Goal: Transaction & Acquisition: Purchase product/service

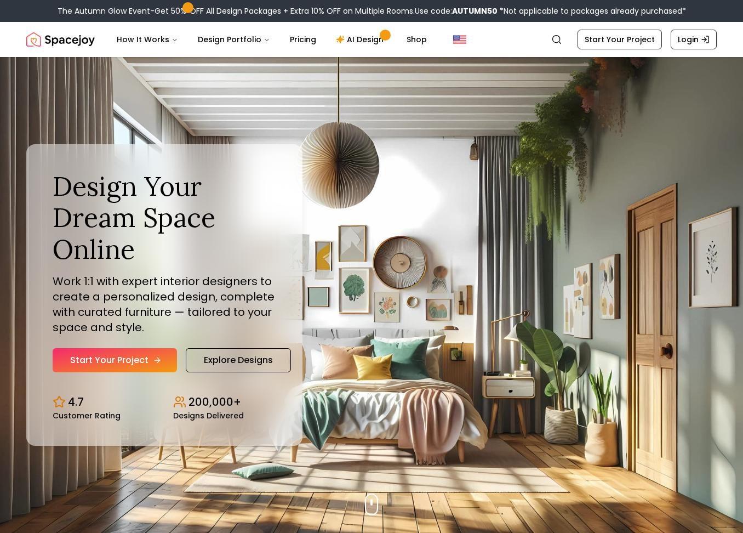
click at [122, 365] on link "Start Your Project" at bounding box center [115, 360] width 124 height 24
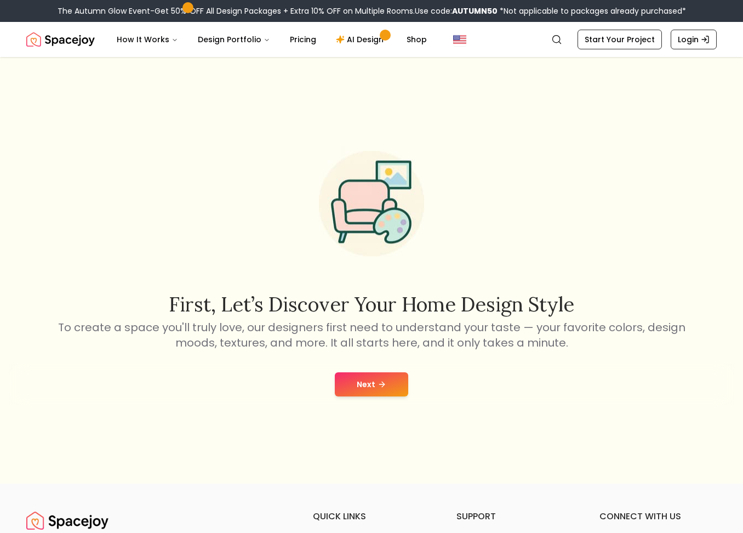
click at [364, 383] on button "Next" at bounding box center [371, 384] width 73 height 24
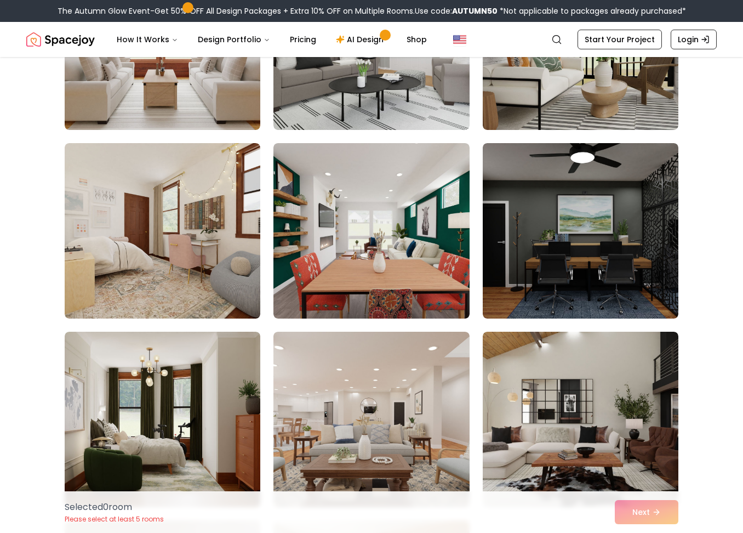
scroll to position [1168, 0]
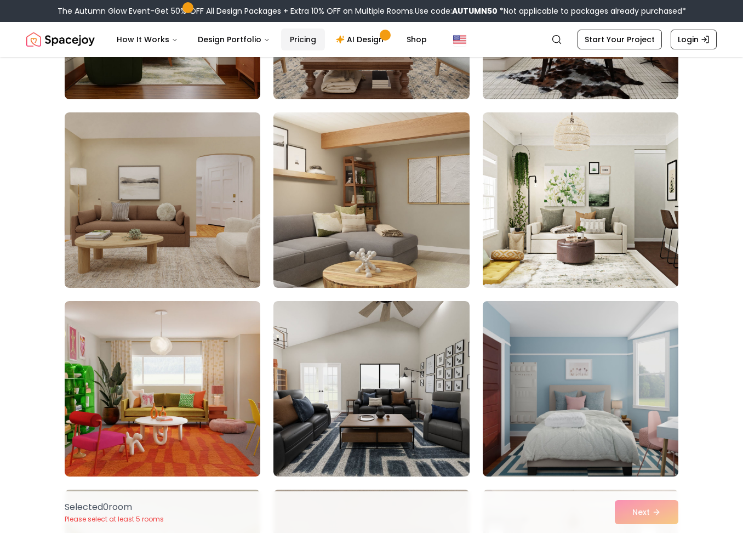
click at [303, 36] on link "Pricing" at bounding box center [303, 39] width 44 height 22
